Goal: Task Accomplishment & Management: Use online tool/utility

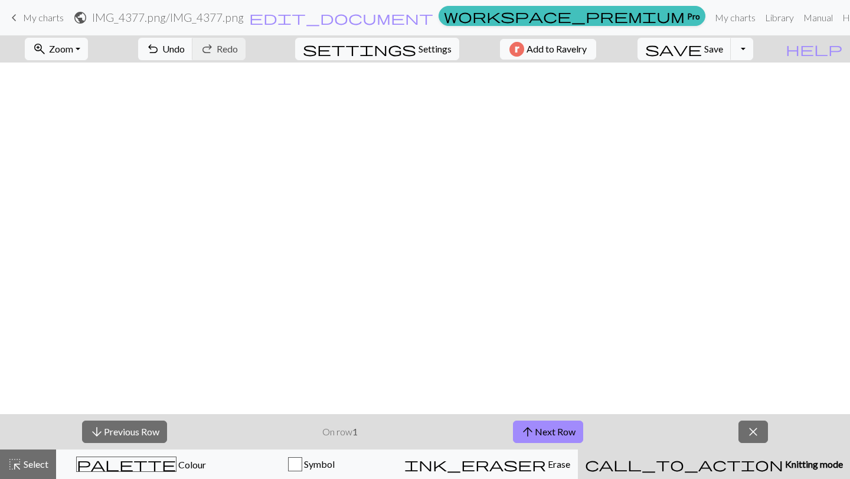
scroll to position [3252, 974]
click at [419, 51] on span "Settings" at bounding box center [435, 49] width 33 height 14
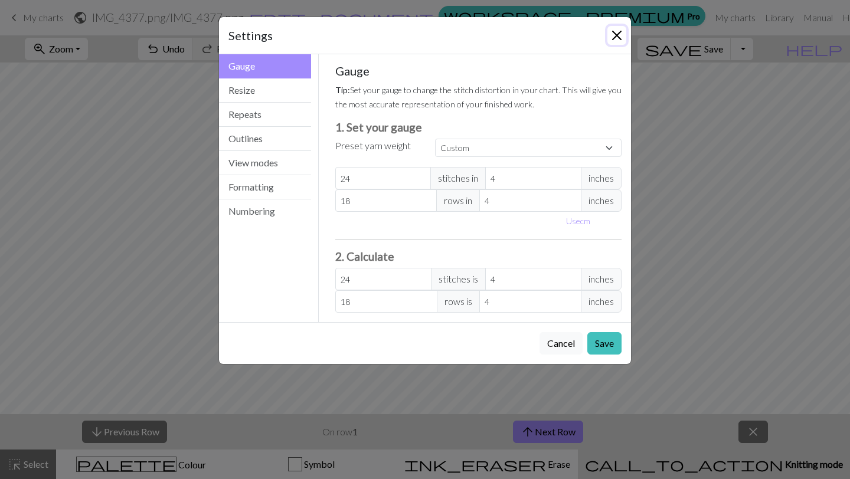
click at [624, 34] on button "Close" at bounding box center [617, 35] width 19 height 19
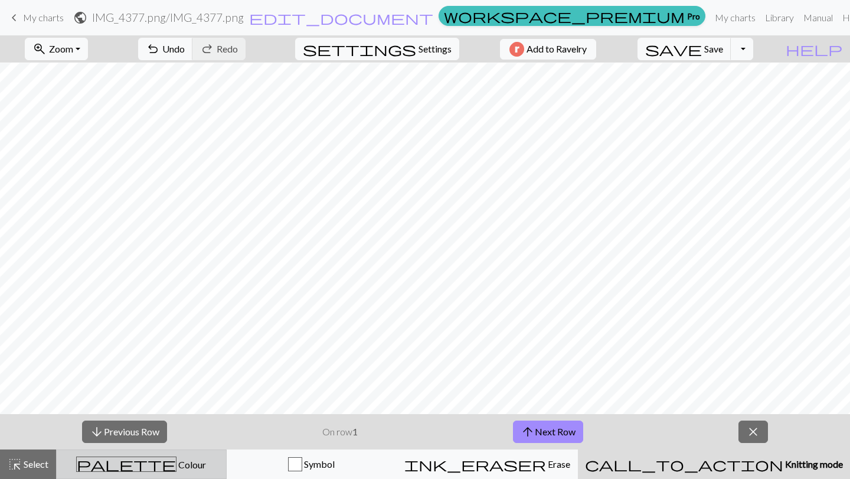
click at [172, 474] on button "palette Colour Colour" at bounding box center [141, 465] width 171 height 30
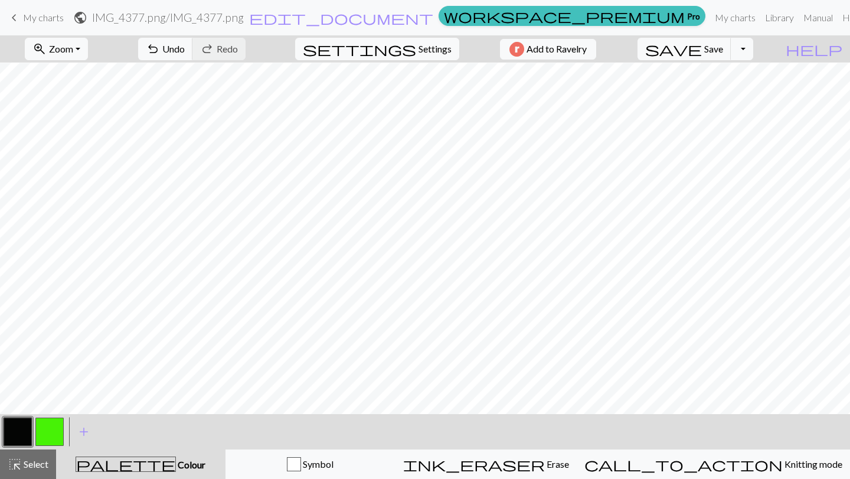
click at [58, 437] on button "button" at bounding box center [49, 432] width 28 height 28
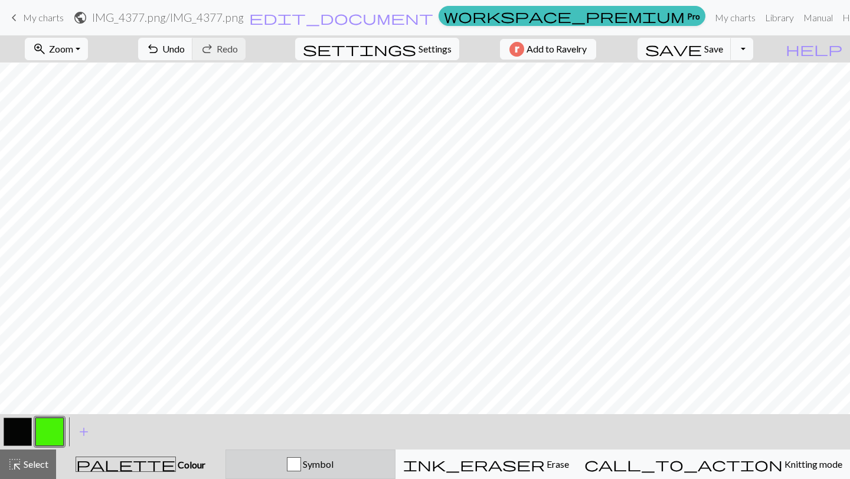
click at [388, 465] on div "Symbol" at bounding box center [310, 465] width 155 height 14
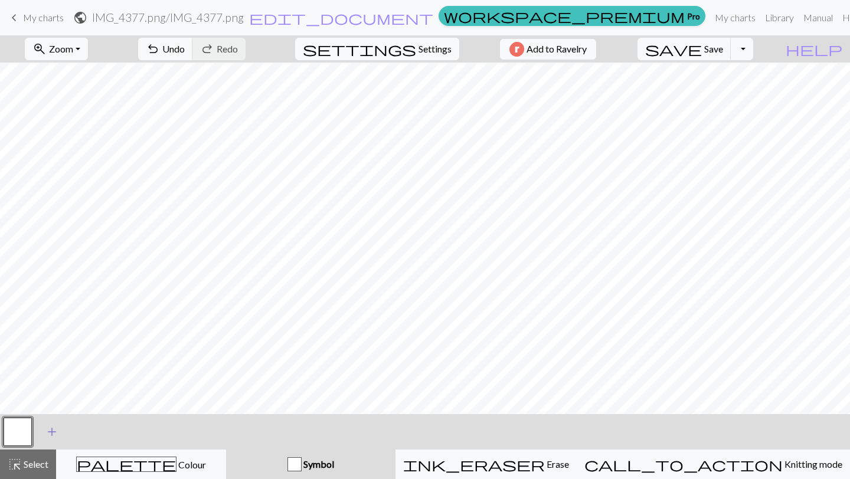
click at [37, 436] on button "add Add a symbol" at bounding box center [52, 432] width 30 height 30
click at [49, 431] on button "button" at bounding box center [49, 432] width 28 height 28
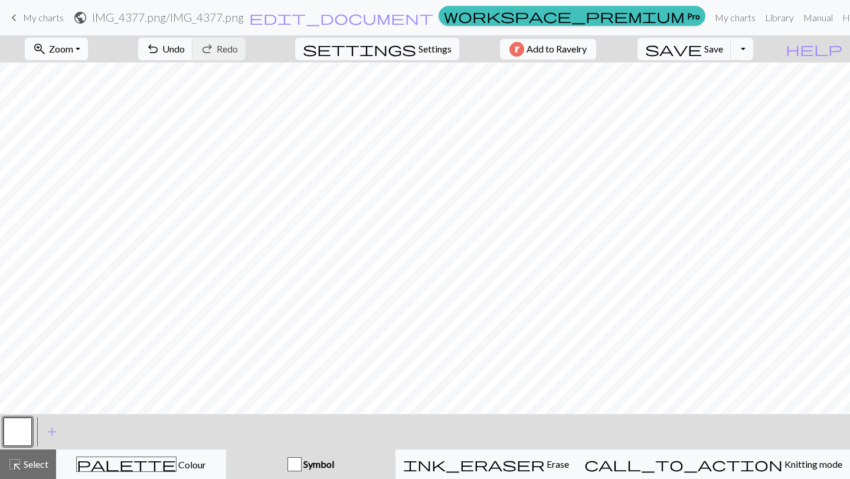
click at [73, 49] on span "Zoom" at bounding box center [61, 48] width 24 height 11
click at [79, 72] on button "Fit all" at bounding box center [71, 75] width 93 height 19
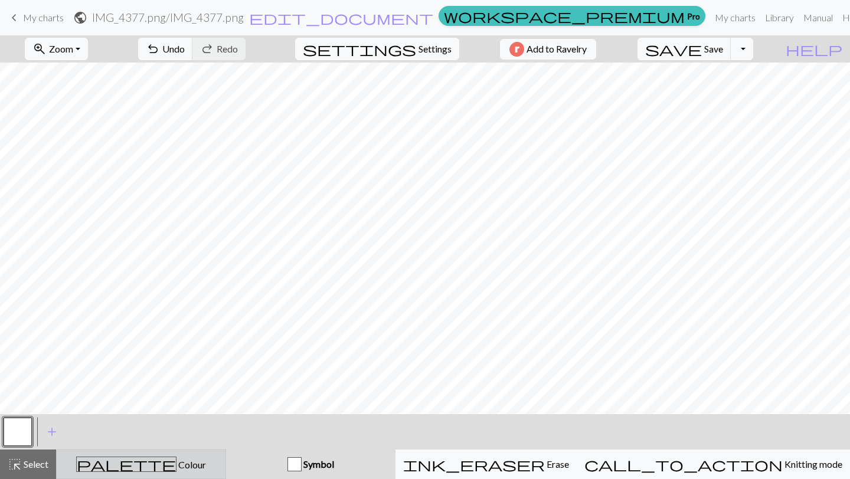
click at [130, 472] on div "palette Colour Colour" at bounding box center [141, 464] width 155 height 15
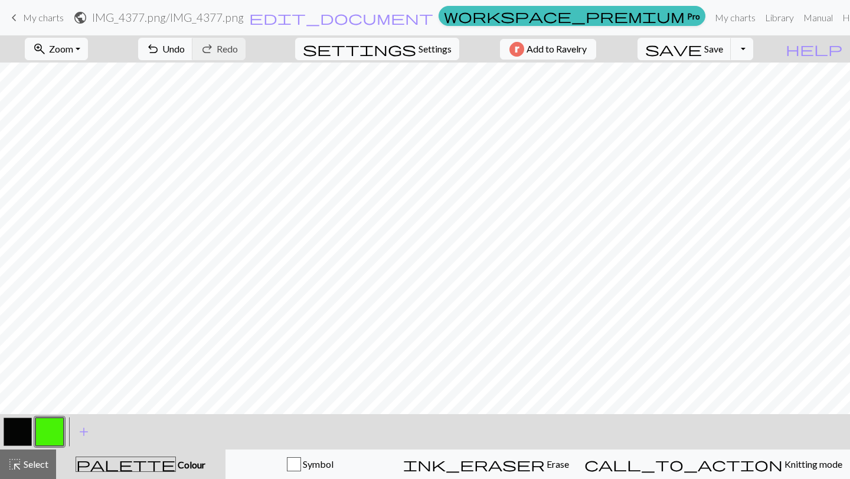
click at [15, 427] on button "button" at bounding box center [18, 432] width 28 height 28
click at [51, 429] on button "button" at bounding box center [49, 432] width 28 height 28
click at [73, 50] on span "Zoom" at bounding box center [61, 48] width 24 height 11
click at [80, 76] on button "Fit all" at bounding box center [71, 75] width 93 height 19
click at [85, 41] on button "zoom_in Zoom Zoom" at bounding box center [56, 49] width 63 height 22
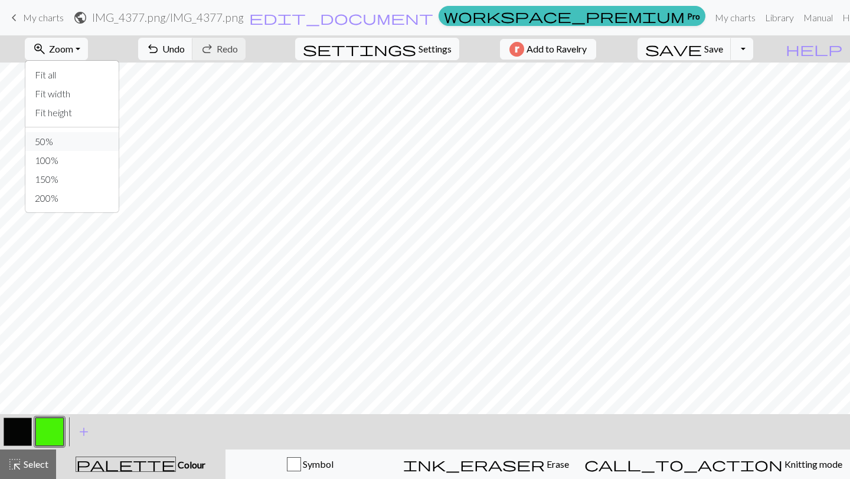
click at [82, 140] on button "50%" at bounding box center [71, 141] width 93 height 19
click at [84, 56] on button "zoom_in Zoom Zoom" at bounding box center [56, 49] width 63 height 22
click at [82, 162] on button "100%" at bounding box center [71, 160] width 93 height 19
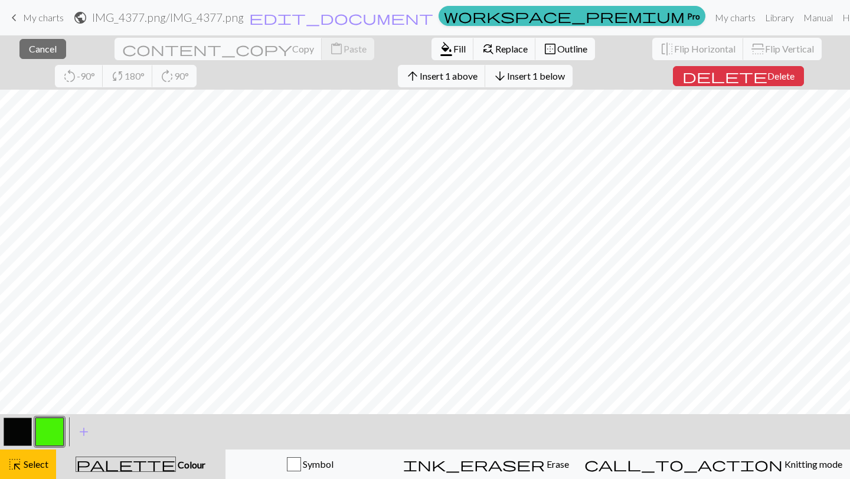
click at [55, 428] on button "button" at bounding box center [49, 432] width 28 height 28
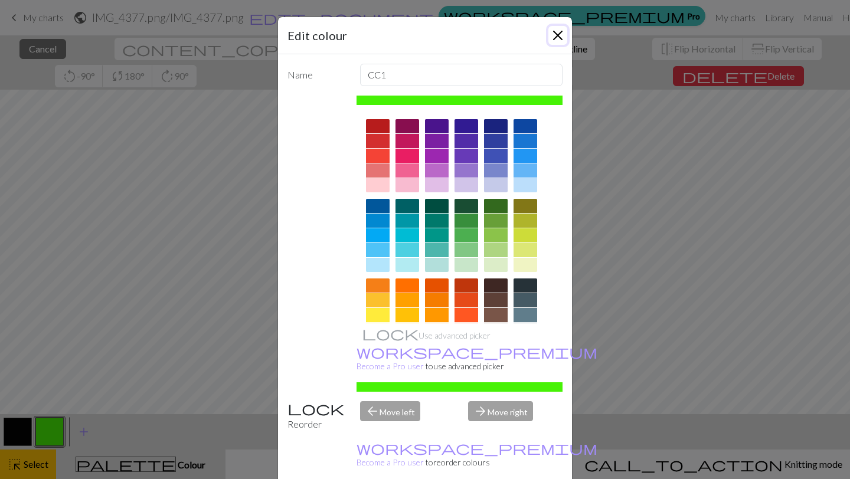
click at [560, 32] on button "Close" at bounding box center [558, 35] width 19 height 19
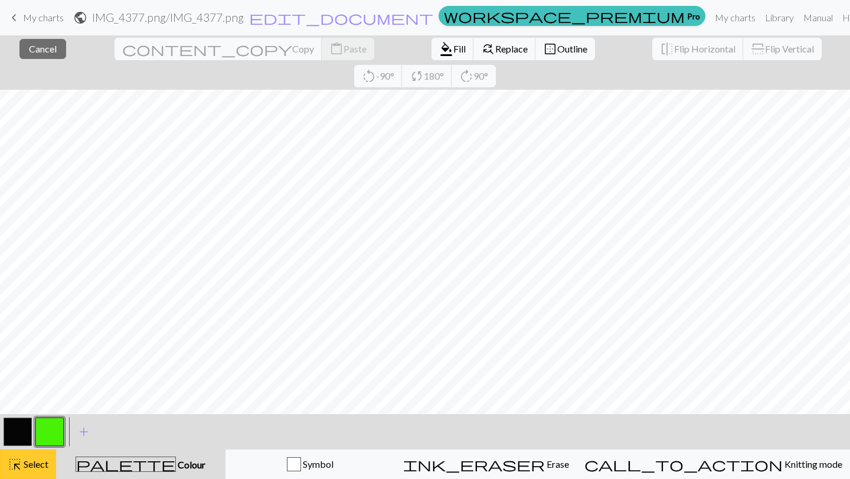
click at [32, 462] on span "Select" at bounding box center [35, 464] width 27 height 11
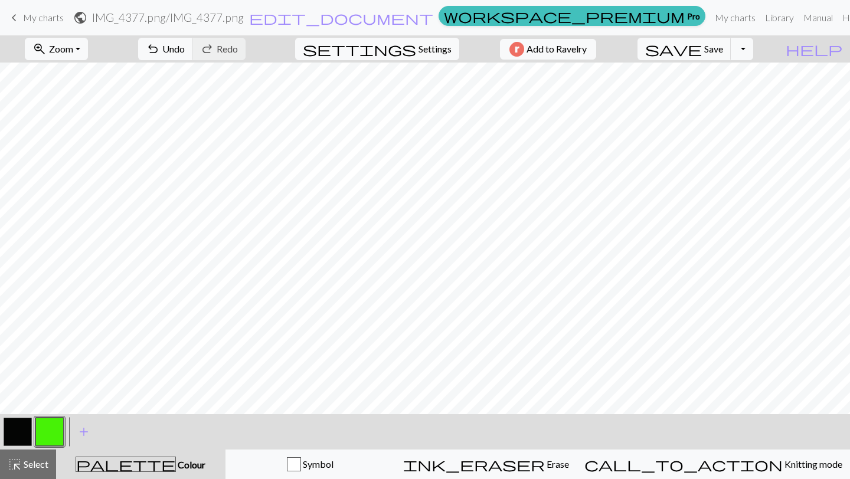
scroll to position [1, 974]
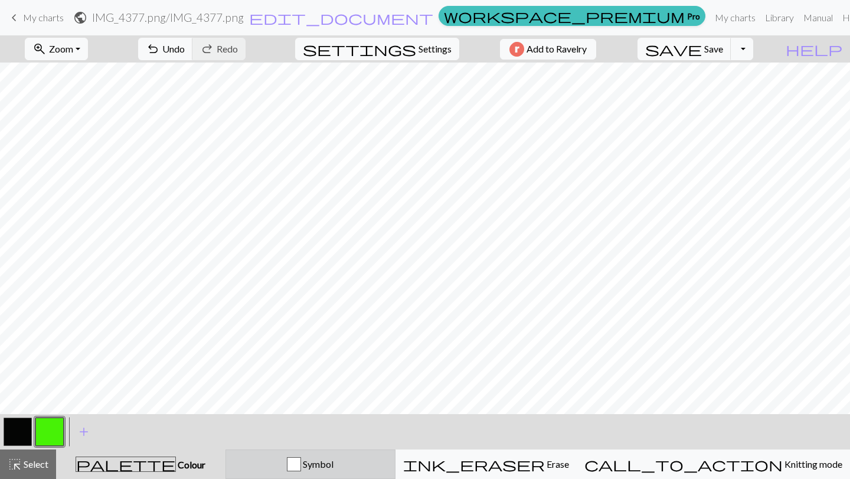
click at [311, 477] on button "Symbol" at bounding box center [311, 465] width 170 height 30
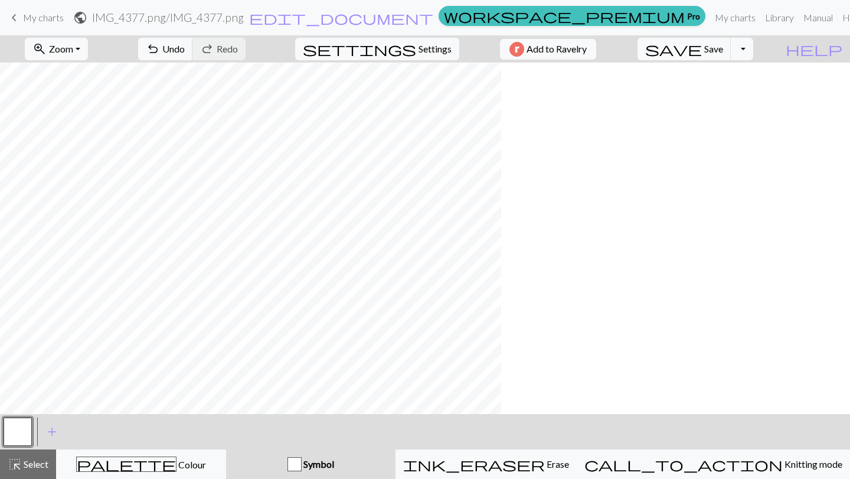
scroll to position [3252, 0]
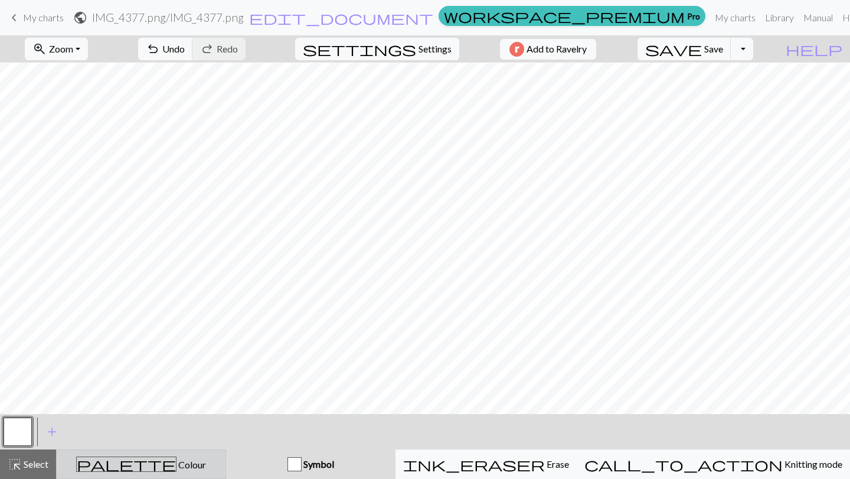
click at [145, 469] on span "palette" at bounding box center [126, 464] width 99 height 17
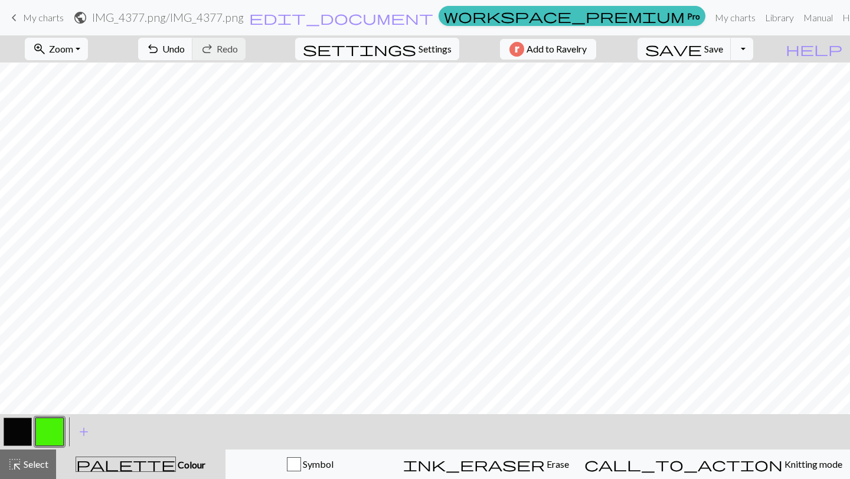
click at [54, 433] on button "button" at bounding box center [49, 432] width 28 height 28
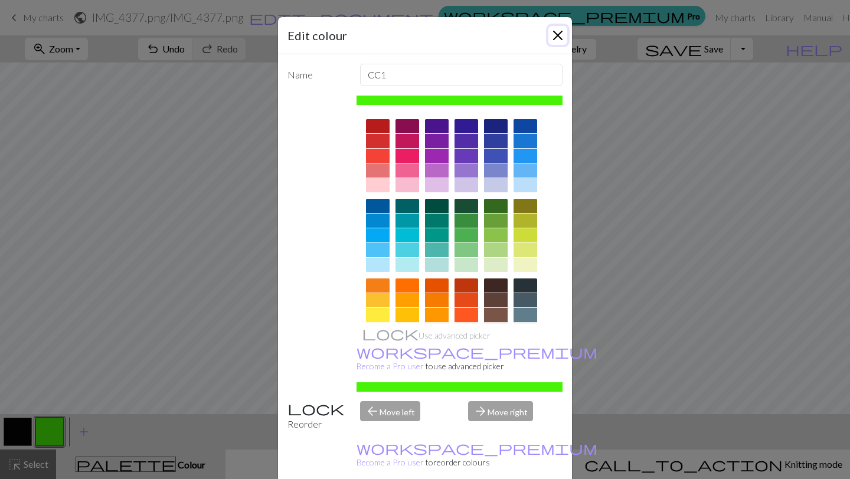
click at [560, 42] on button "Close" at bounding box center [558, 35] width 19 height 19
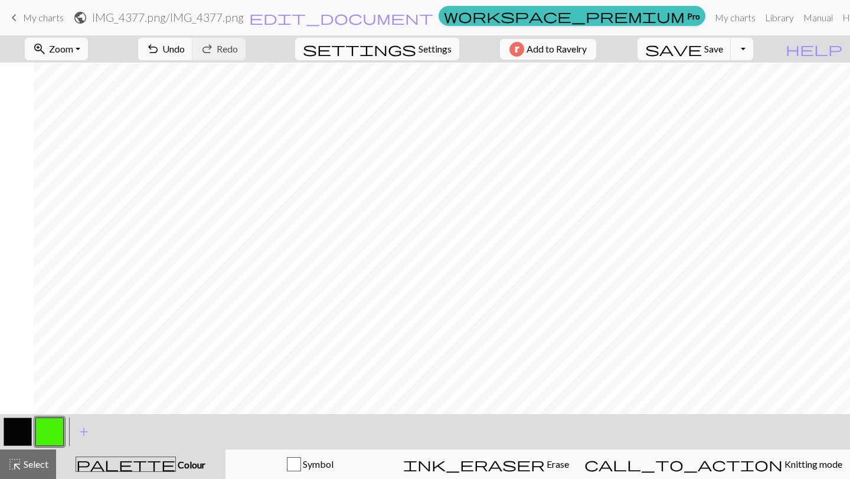
scroll to position [3251, 974]
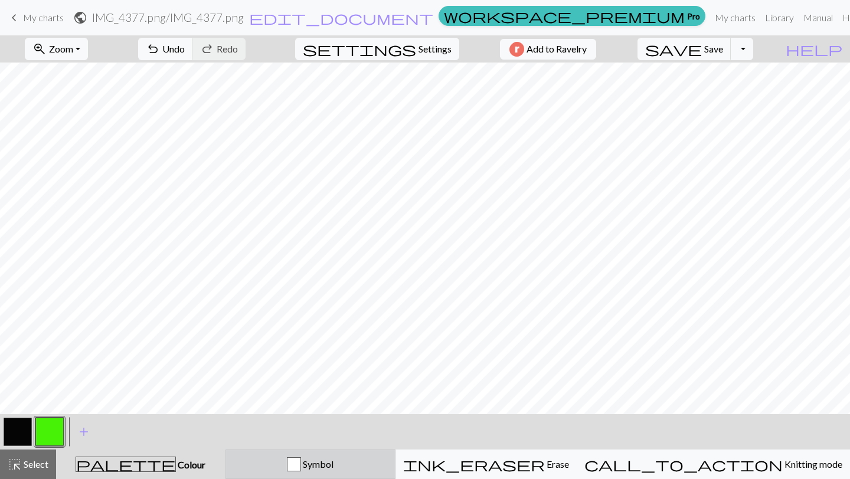
click at [334, 468] on span "Symbol" at bounding box center [317, 464] width 32 height 11
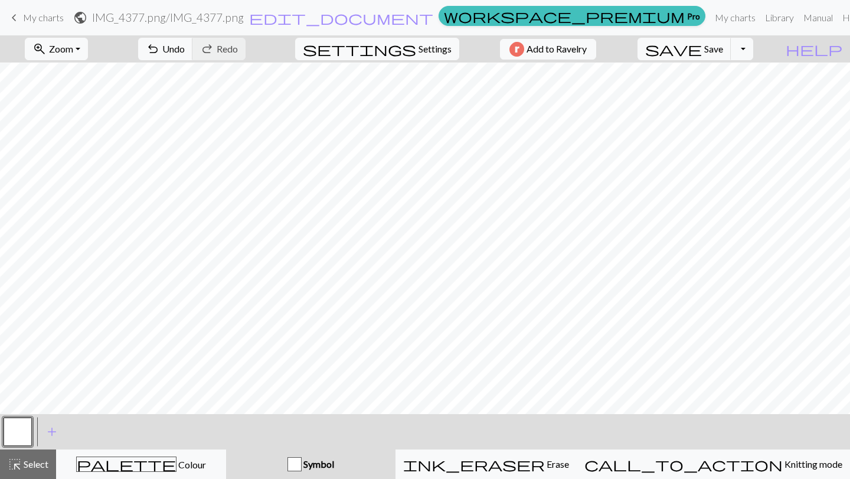
click at [22, 433] on button "button" at bounding box center [18, 432] width 28 height 28
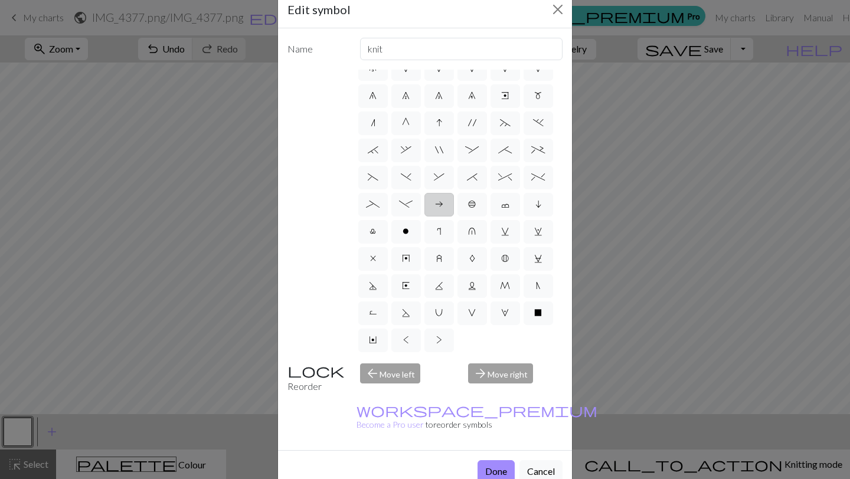
scroll to position [32, 0]
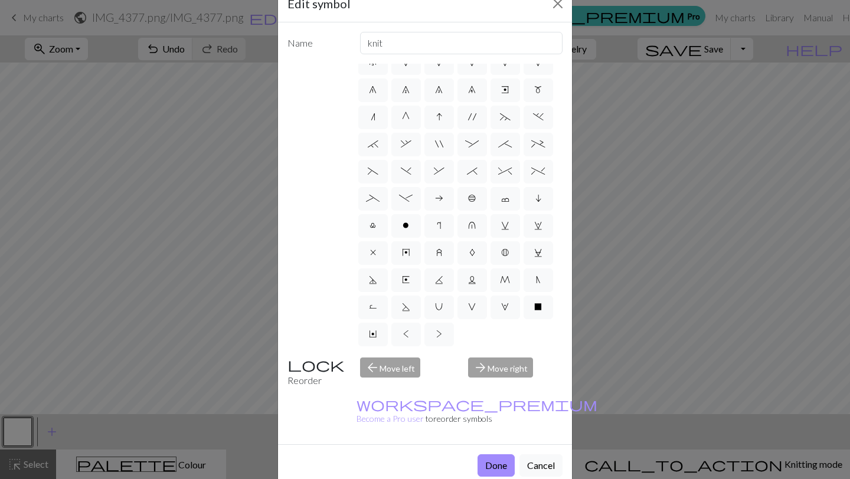
click at [500, 367] on div "arrow_forward Move right" at bounding box center [515, 373] width 109 height 30
click at [541, 455] on button "Cancel" at bounding box center [541, 466] width 43 height 22
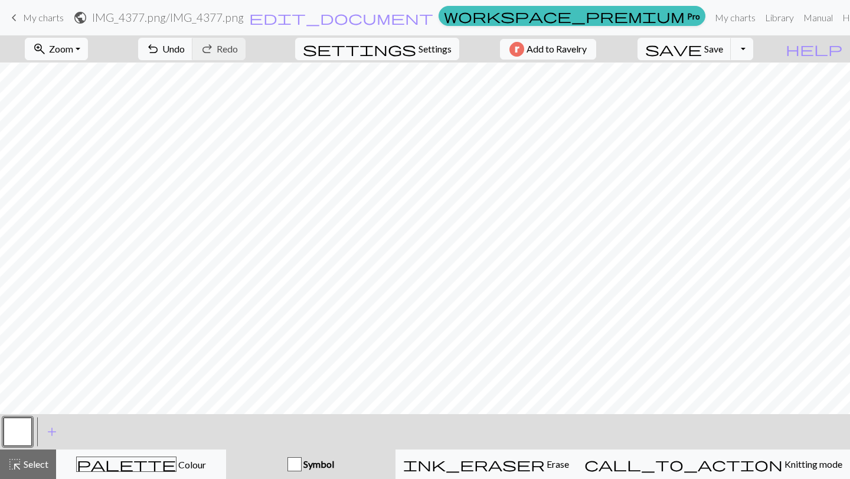
click at [88, 50] on button "zoom_in Zoom Zoom" at bounding box center [56, 49] width 63 height 22
click at [91, 82] on button "Fit all" at bounding box center [71, 75] width 93 height 19
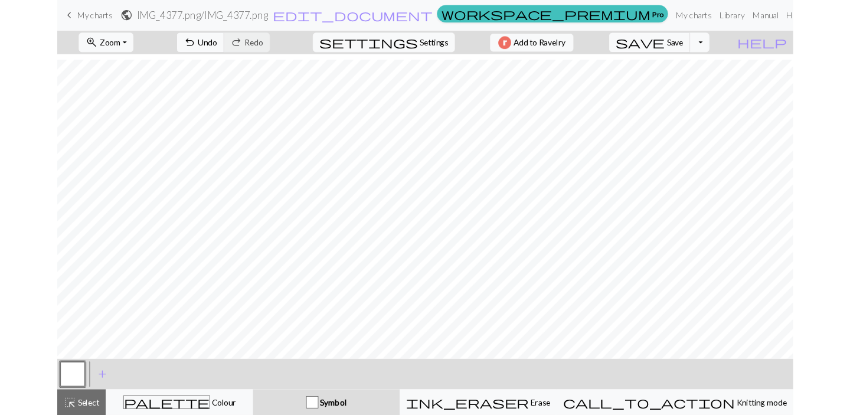
scroll to position [282, 50]
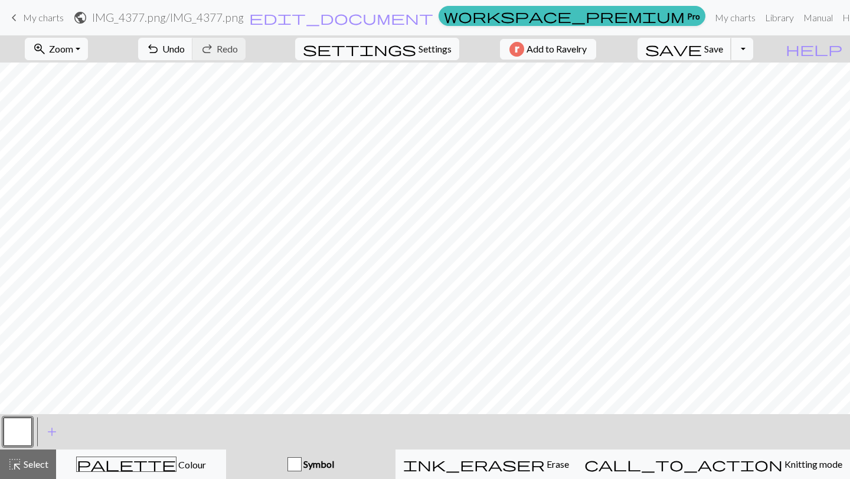
click at [702, 50] on span "save" at bounding box center [673, 49] width 57 height 17
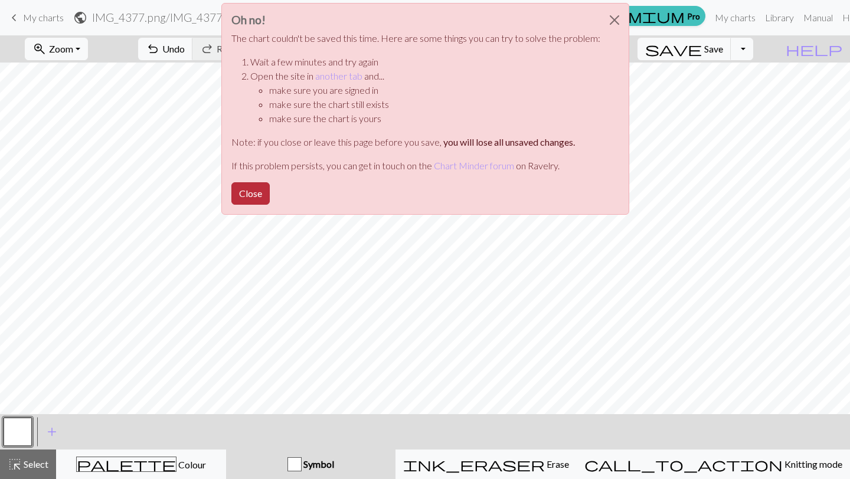
click at [258, 188] on button "Close" at bounding box center [250, 193] width 38 height 22
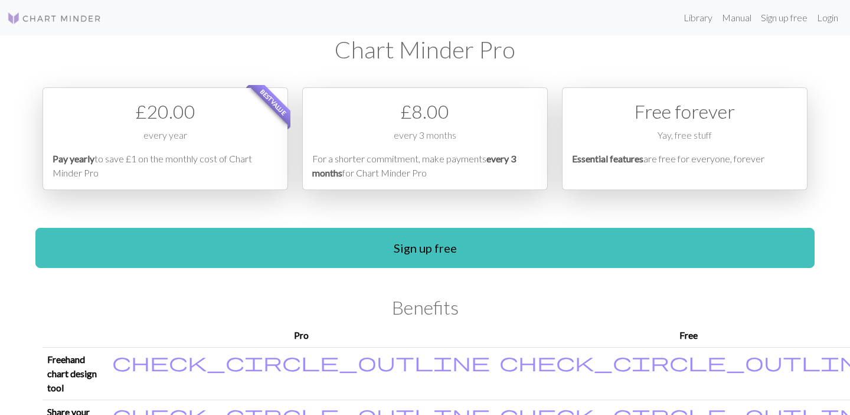
click at [667, 122] on div "Free forever" at bounding box center [685, 111] width 226 height 28
click at [825, 19] on link "Login" at bounding box center [827, 18] width 31 height 24
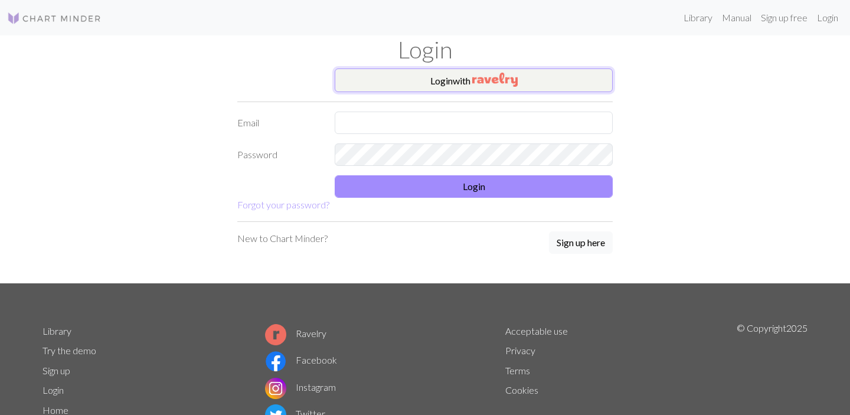
click at [388, 79] on button "Login with" at bounding box center [474, 80] width 278 height 24
